Goal: Transaction & Acquisition: Book appointment/travel/reservation

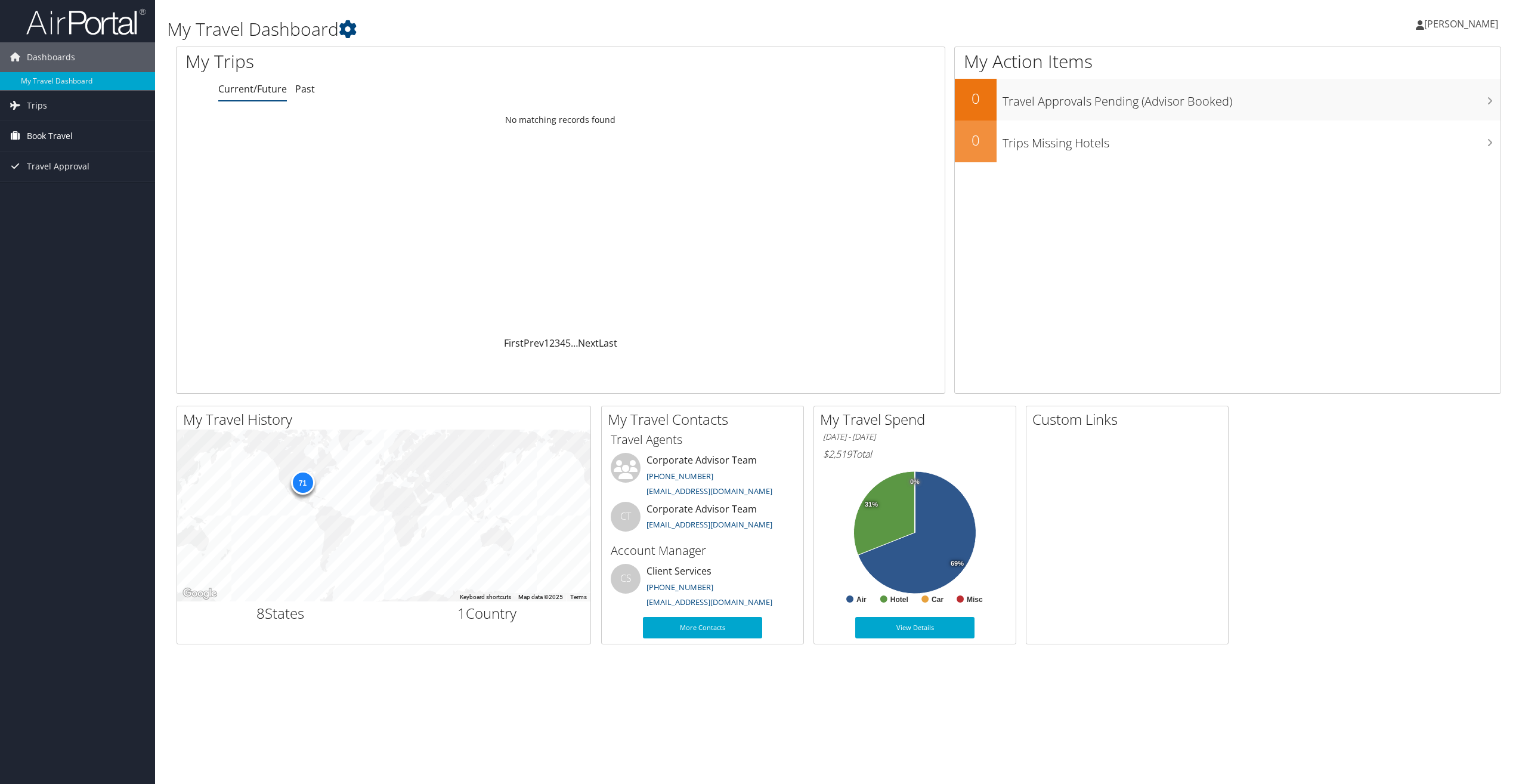
click at [62, 139] on span "Book Travel" at bounding box center [50, 136] width 46 height 30
click at [72, 194] on link "Book/Manage Online Trips" at bounding box center [77, 195] width 155 height 18
